Goal: Task Accomplishment & Management: Use online tool/utility

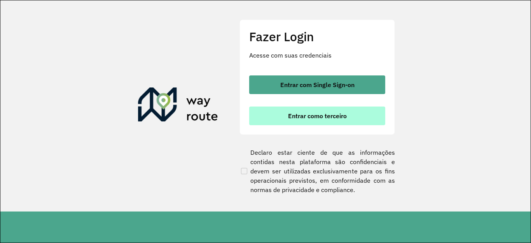
click at [311, 117] on span "Entrar como terceiro" at bounding box center [317, 116] width 59 height 6
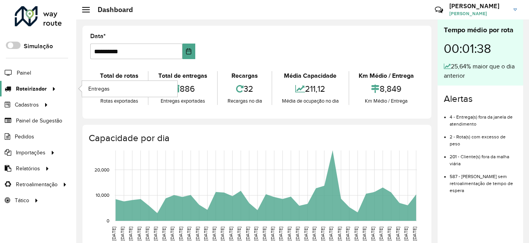
click at [37, 89] on span "Roteirizador" at bounding box center [31, 89] width 31 height 8
click at [100, 90] on span "Entregas" at bounding box center [99, 89] width 22 height 8
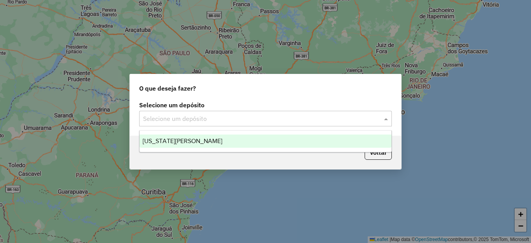
click at [164, 120] on input "text" at bounding box center [257, 118] width 229 height 9
click at [164, 139] on span "[US_STATE][PERSON_NAME]" at bounding box center [183, 141] width 80 height 7
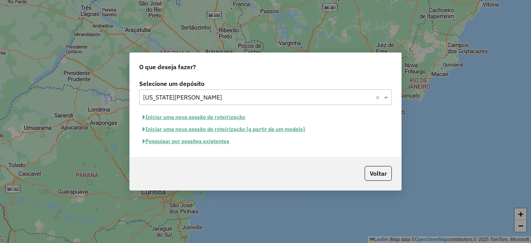
click at [161, 140] on button "Pesquisar por sessões existentes" at bounding box center [186, 141] width 94 height 12
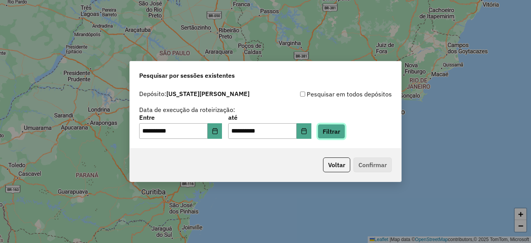
click at [345, 135] on button "Filtrar" at bounding box center [332, 131] width 28 height 15
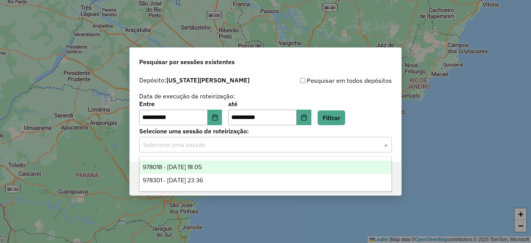
click at [180, 146] on input "text" at bounding box center [257, 144] width 229 height 9
click at [178, 169] on span "978018 - 12/08/2025 18:05" at bounding box center [172, 167] width 59 height 7
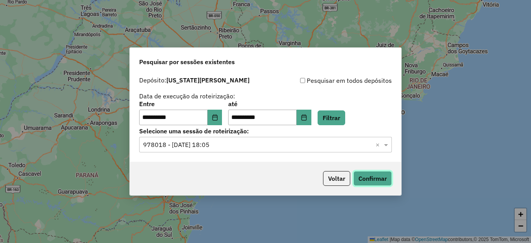
click at [374, 177] on button "Confirmar" at bounding box center [372, 178] width 38 height 15
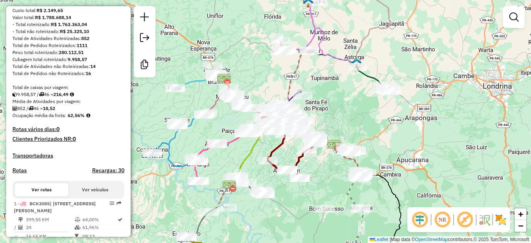
scroll to position [117, 0]
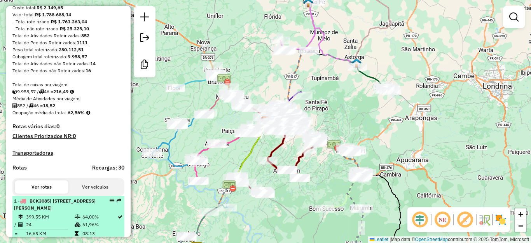
click at [44, 204] on span "BCK3085" at bounding box center [40, 201] width 20 height 6
select select "**********"
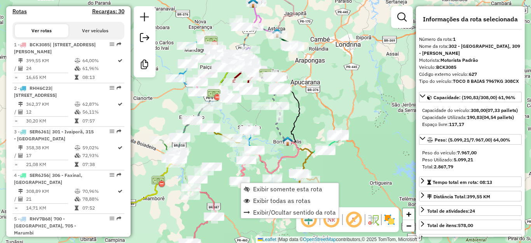
scroll to position [313, 0]
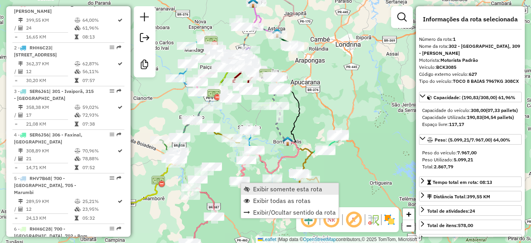
click at [269, 188] on span "Exibir somente esta rota" at bounding box center [287, 189] width 69 height 6
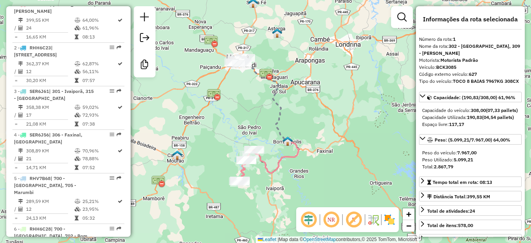
click at [178, 158] on img at bounding box center [177, 155] width 10 height 10
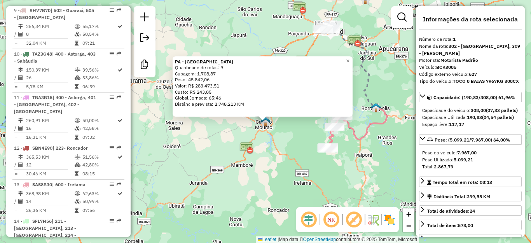
scroll to position [663, 0]
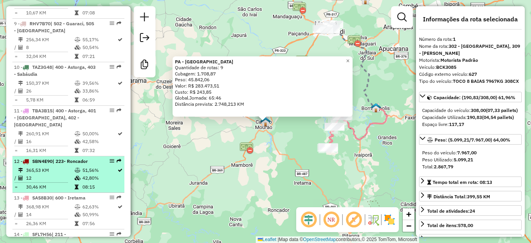
click at [61, 166] on td "365,53 KM" at bounding box center [50, 170] width 49 height 8
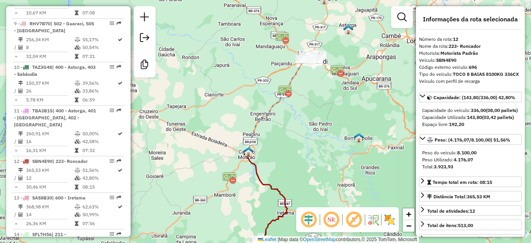
drag, startPoint x: 312, startPoint y: 53, endPoint x: 320, endPoint y: 81, distance: 28.7
click at [320, 81] on div "Janela de atendimento Grade de atendimento Capacidade Transportadoras Veículos …" at bounding box center [265, 121] width 531 height 243
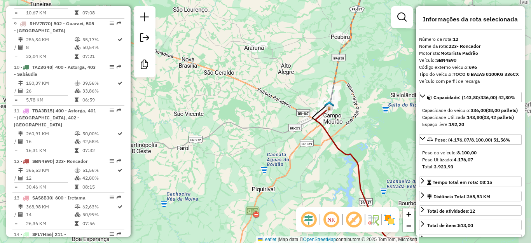
drag, startPoint x: 281, startPoint y: 165, endPoint x: 263, endPoint y: 156, distance: 19.7
click at [263, 156] on div "Janela de atendimento Grade de atendimento Capacidade Transportadoras Veículos …" at bounding box center [265, 121] width 531 height 243
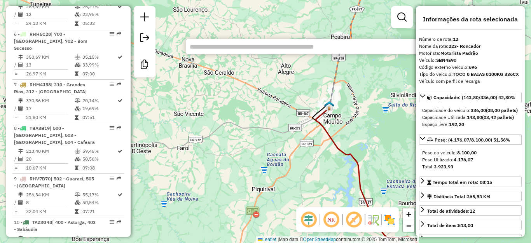
scroll to position [951, 0]
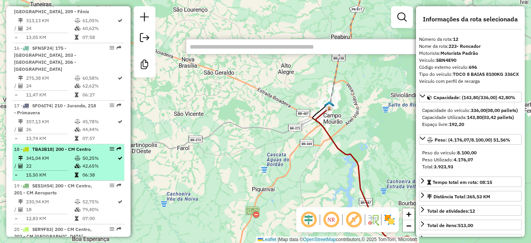
click at [65, 154] on td "341,04 KM" at bounding box center [50, 158] width 49 height 8
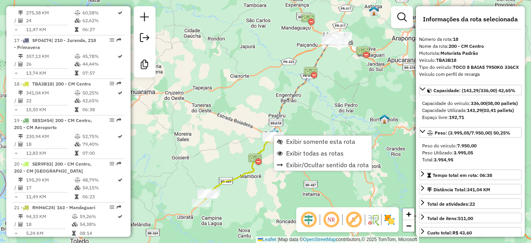
scroll to position [1061, 0]
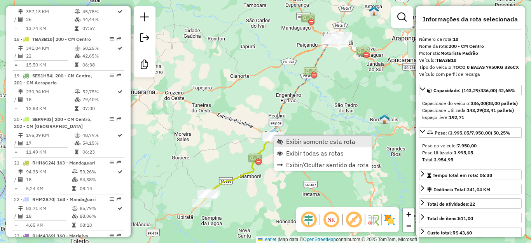
click at [314, 140] on span "Exibir somente esta rota" at bounding box center [320, 141] width 69 height 6
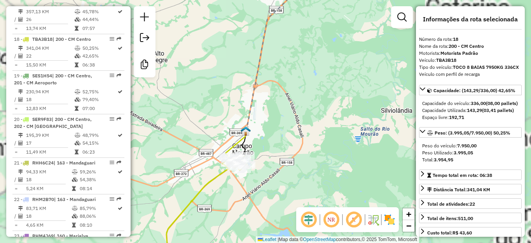
drag, startPoint x: 266, startPoint y: 131, endPoint x: 397, endPoint y: 110, distance: 132.7
click at [397, 110] on div "Janela de atendimento Grade de atendimento Capacidade Transportadoras Veículos …" at bounding box center [265, 121] width 531 height 243
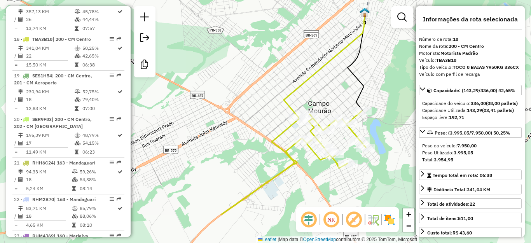
drag, startPoint x: 344, startPoint y: 128, endPoint x: 357, endPoint y: 75, distance: 54.4
click at [357, 75] on icon at bounding box center [357, 61] width 18 height 100
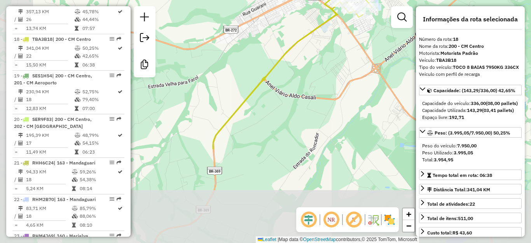
drag, startPoint x: 275, startPoint y: 151, endPoint x: 316, endPoint y: 33, distance: 125.3
click at [316, 33] on icon at bounding box center [292, 69] width 159 height 161
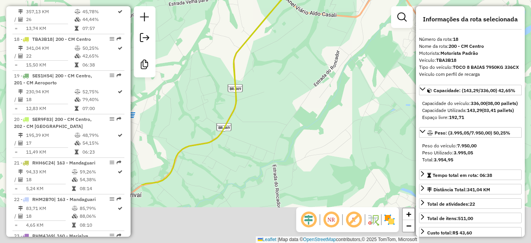
drag, startPoint x: 301, startPoint y: 127, endPoint x: 324, endPoint y: 28, distance: 101.9
click at [324, 28] on div "Janela de atendimento Grade de atendimento Capacidade Transportadoras Veículos …" at bounding box center [265, 121] width 531 height 243
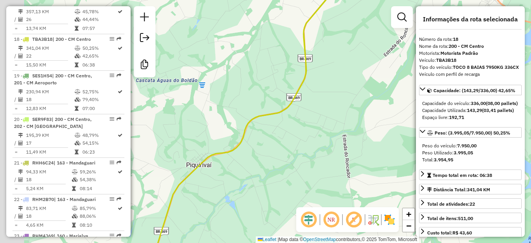
drag, startPoint x: 264, startPoint y: 110, endPoint x: 331, endPoint y: 97, distance: 68.6
click at [331, 97] on div "Janela de atendimento Grade de atendimento Capacidade Transportadoras Veículos …" at bounding box center [265, 121] width 531 height 243
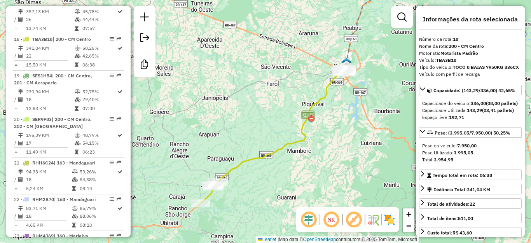
scroll to position [290, 0]
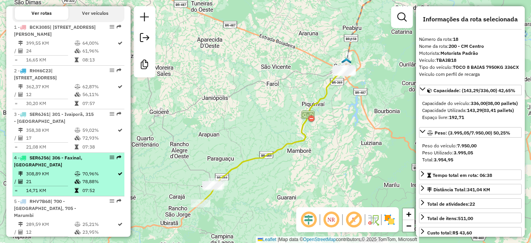
click at [76, 176] on icon at bounding box center [78, 173] width 6 height 5
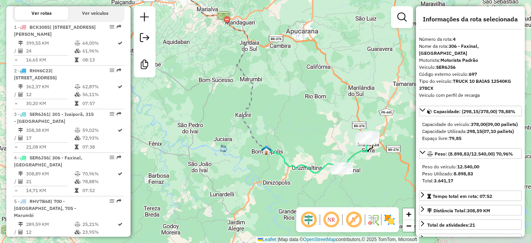
drag, startPoint x: 312, startPoint y: 126, endPoint x: 313, endPoint y: 86, distance: 40.8
click at [313, 86] on div "Janela de atendimento Grade de atendimento Capacidade Transportadoras Veículos …" at bounding box center [265, 121] width 531 height 243
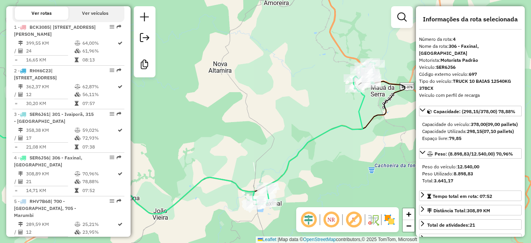
drag, startPoint x: 328, startPoint y: 136, endPoint x: 268, endPoint y: 124, distance: 61.5
click at [268, 124] on div "Janela de atendimento Grade de atendimento Capacidade Transportadoras Veículos …" at bounding box center [265, 121] width 531 height 243
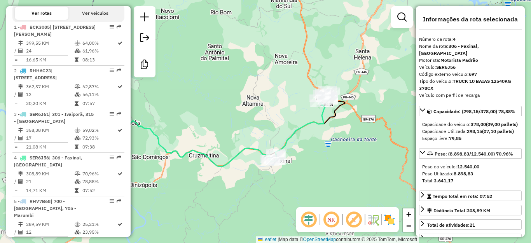
scroll to position [465, 0]
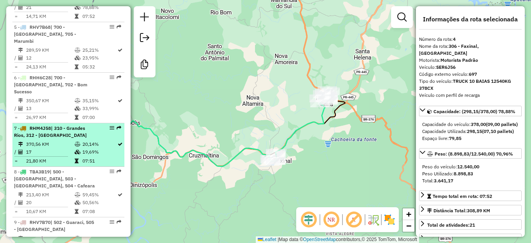
click at [62, 129] on span "| 310 - Grandes Rios, 312 - Rio Branco do Ivaí" at bounding box center [50, 131] width 73 height 13
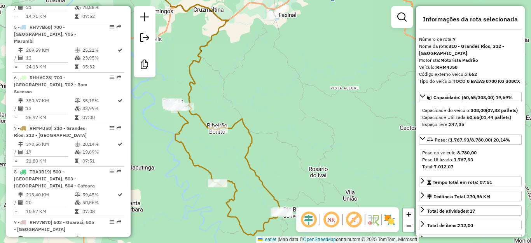
drag, startPoint x: 255, startPoint y: 135, endPoint x: 243, endPoint y: 107, distance: 30.1
click at [243, 107] on div "Janela de atendimento Grade de atendimento Capacidade Transportadoras Veículos …" at bounding box center [265, 121] width 531 height 243
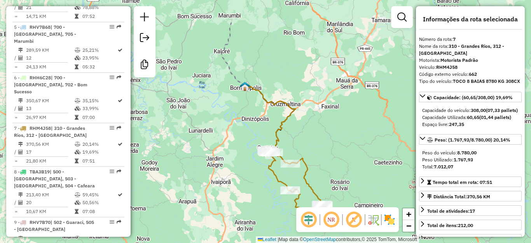
drag, startPoint x: 184, startPoint y: 108, endPoint x: 240, endPoint y: 154, distance: 73.2
click at [240, 154] on div "Janela de atendimento Grade de atendimento Capacidade Transportadoras Veículos …" at bounding box center [265, 121] width 531 height 243
